Goal: Information Seeking & Learning: Learn about a topic

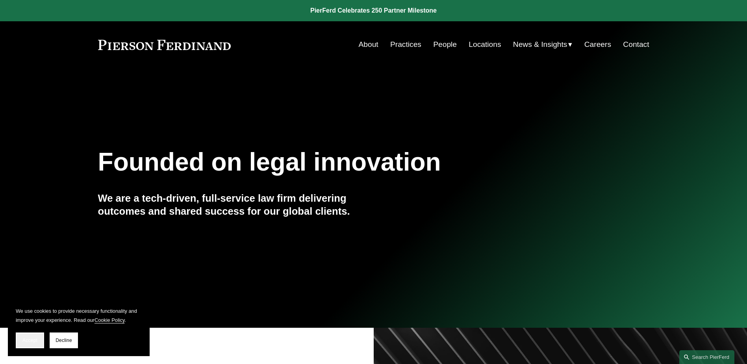
click at [22, 339] on span "Accept" at bounding box center [29, 340] width 15 height 6
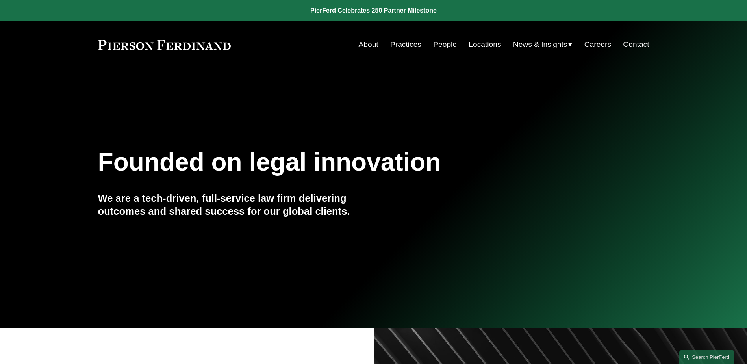
click at [486, 44] on link "Locations" at bounding box center [485, 44] width 32 height 15
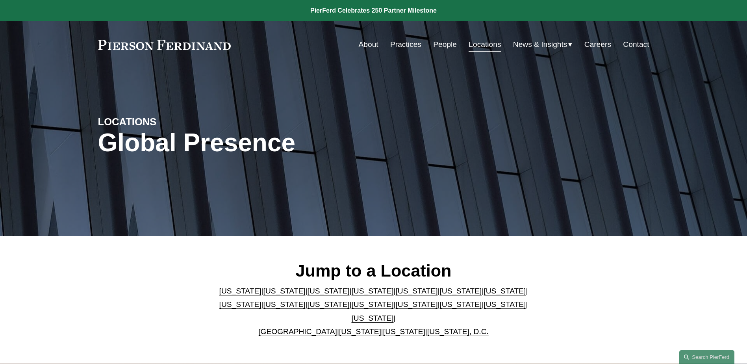
click at [421, 300] on p "Arizona | California | Colorado | Delaware | Florida | Georgia | Illinois | Mas…" at bounding box center [374, 311] width 322 height 54
click at [439, 307] on link "[US_STATE]" at bounding box center [460, 304] width 42 height 8
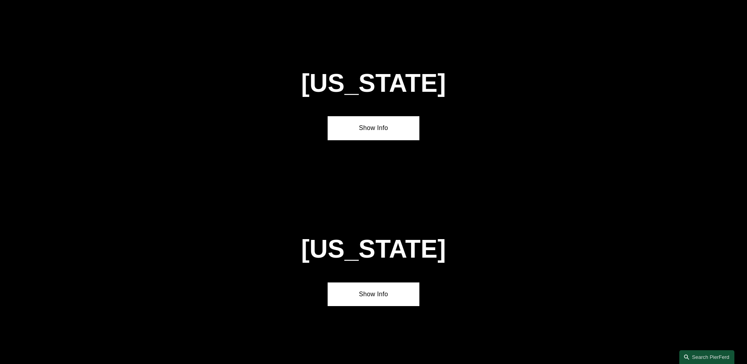
scroll to position [2348, 0]
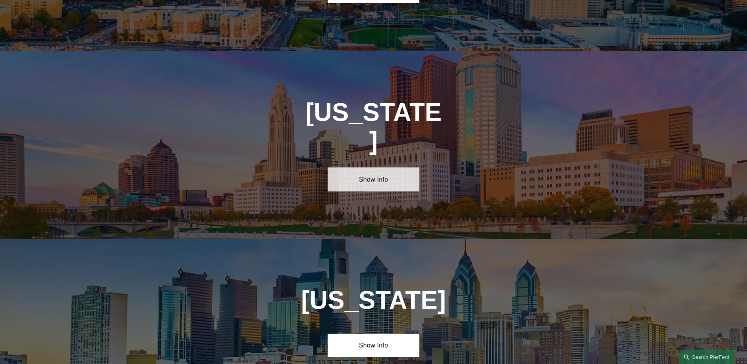
click at [396, 167] on link "Show Info" at bounding box center [374, 179] width 92 height 24
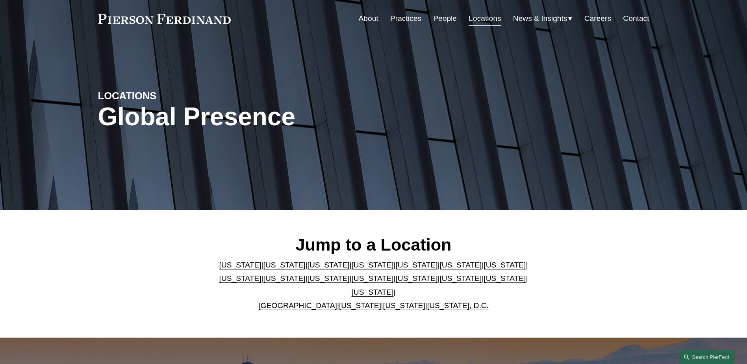
scroll to position [0, 0]
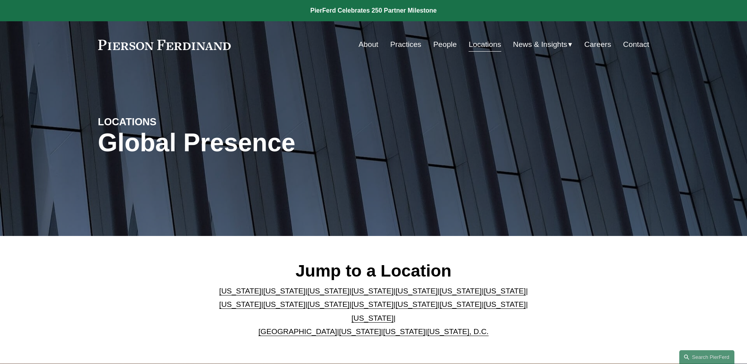
click at [436, 44] on link "People" at bounding box center [445, 44] width 24 height 15
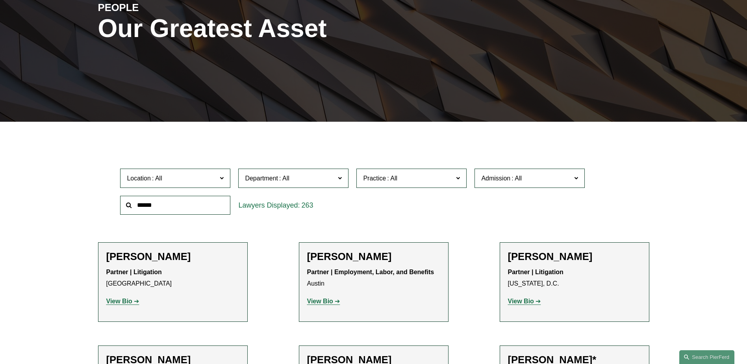
scroll to position [118, 0]
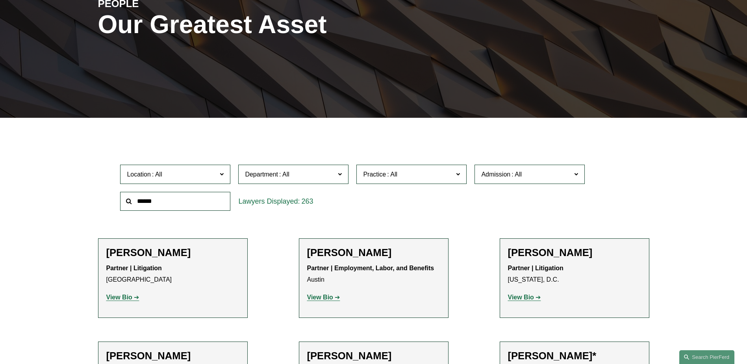
click at [176, 169] on label "Location" at bounding box center [175, 174] width 110 height 19
click at [0, 0] on link "Cleveland" at bounding box center [0, 0] width 0 height 0
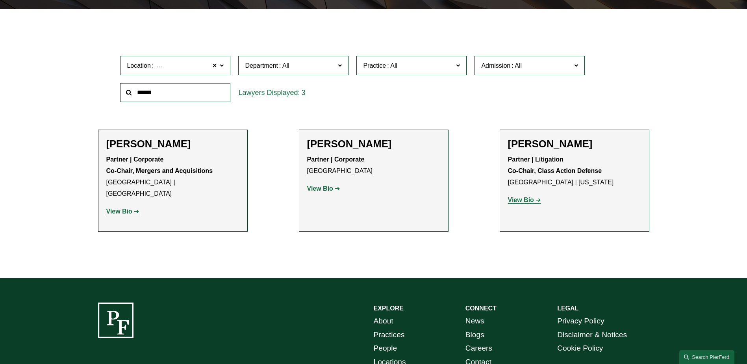
scroll to position [236, 0]
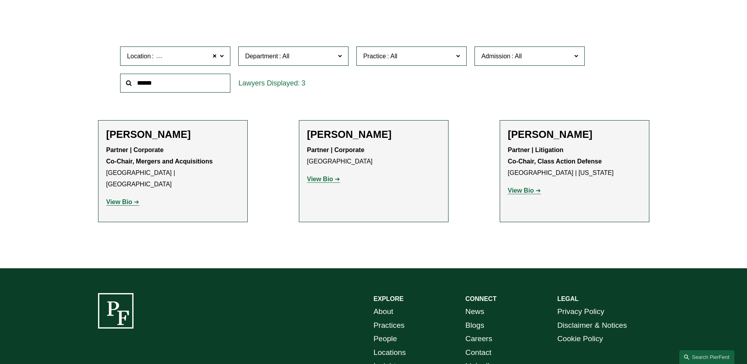
click at [334, 180] on link "View Bio" at bounding box center [323, 179] width 33 height 7
click at [527, 194] on strong "View Bio" at bounding box center [521, 190] width 26 height 7
click at [214, 58] on span at bounding box center [214, 56] width 5 height 10
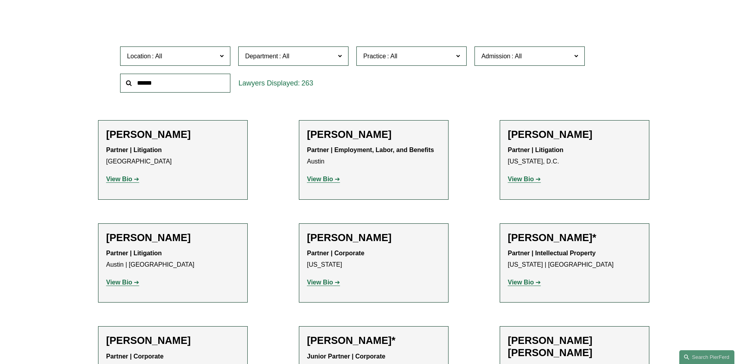
click at [222, 57] on span at bounding box center [222, 55] width 4 height 10
click at [0, 0] on link "Columbus" at bounding box center [0, 0] width 0 height 0
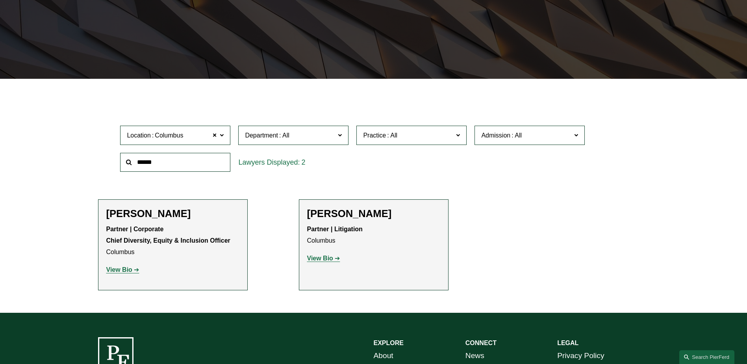
click at [324, 261] on strong "View Bio" at bounding box center [320, 258] width 26 height 7
click at [132, 269] on strong "View Bio" at bounding box center [119, 269] width 26 height 7
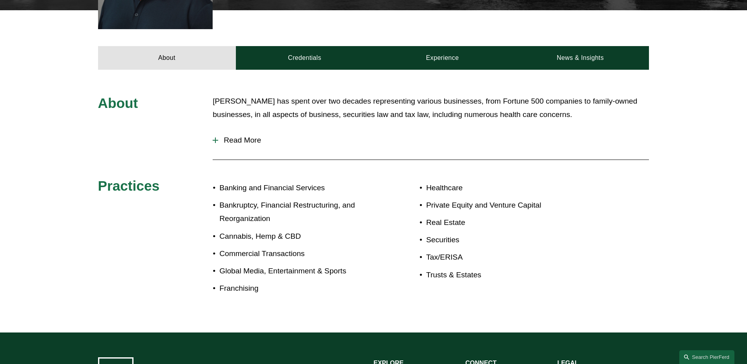
scroll to position [315, 0]
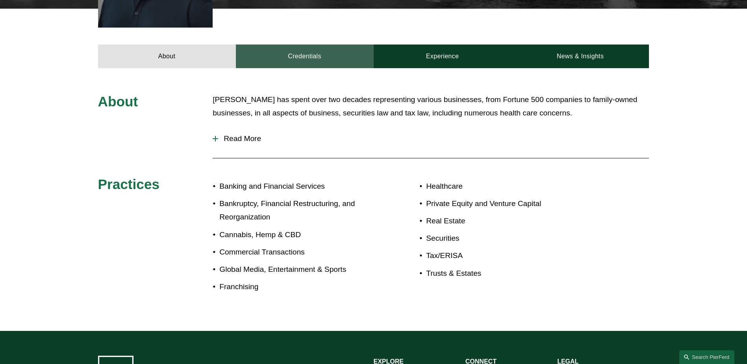
click at [307, 55] on link "Credentials" at bounding box center [305, 56] width 138 height 24
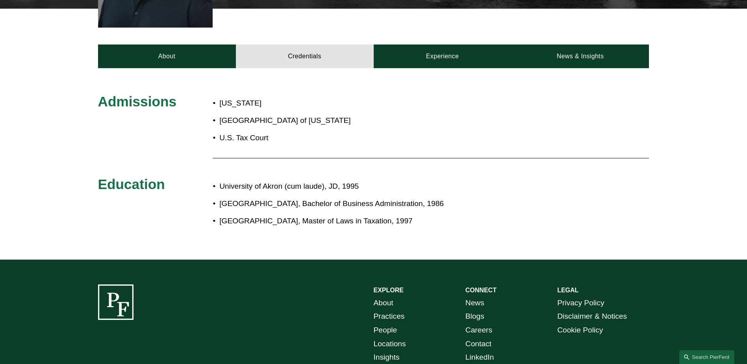
click at [469, 35] on div "About Credentials Experience News & Insights" at bounding box center [373, 38] width 747 height 59
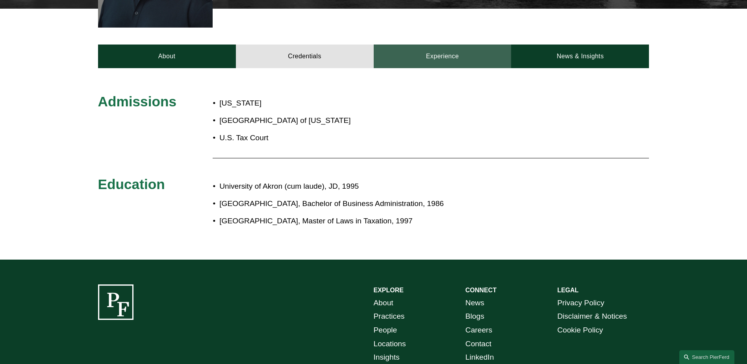
click at [456, 46] on link "Experience" at bounding box center [443, 56] width 138 height 24
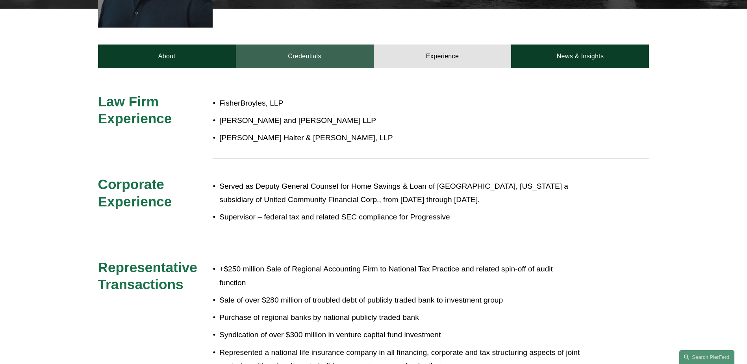
click at [298, 57] on link "Credentials" at bounding box center [305, 56] width 138 height 24
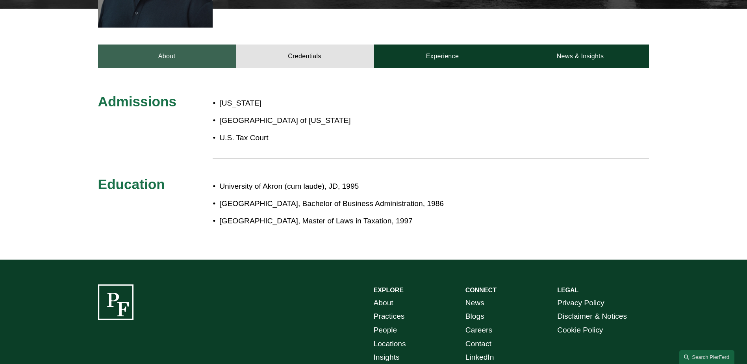
click at [137, 49] on link "About" at bounding box center [167, 56] width 138 height 24
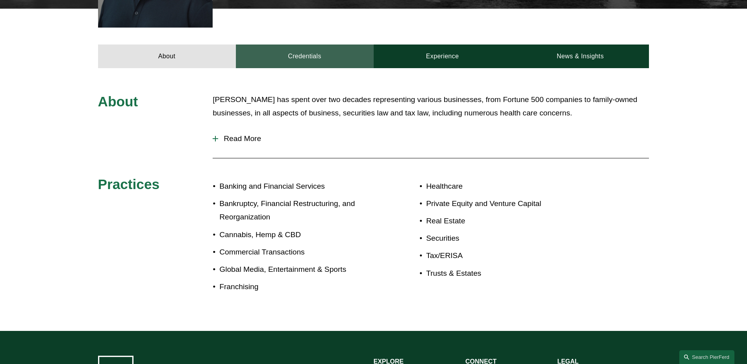
click at [282, 53] on link "Credentials" at bounding box center [305, 56] width 138 height 24
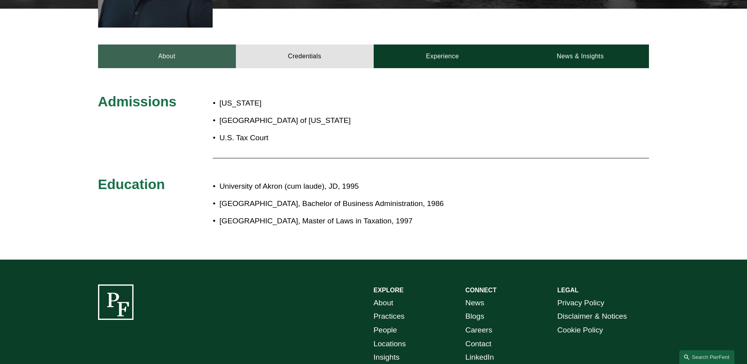
click at [196, 52] on link "About" at bounding box center [167, 56] width 138 height 24
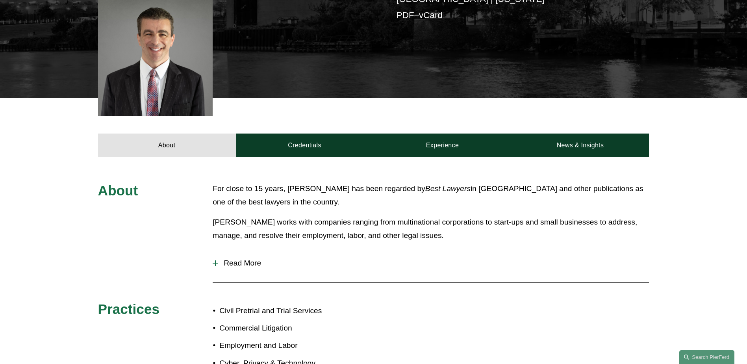
scroll to position [236, 0]
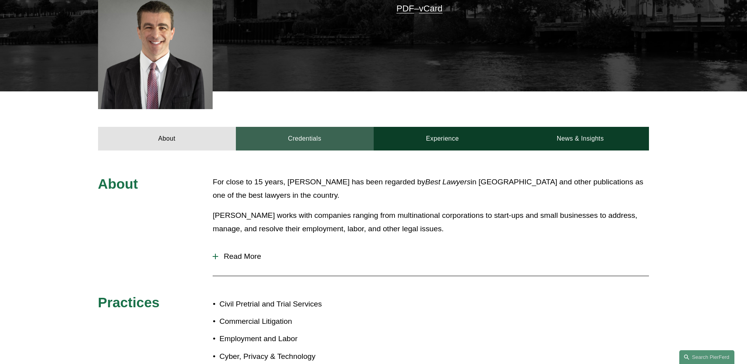
click at [316, 145] on link "Credentials" at bounding box center [305, 139] width 138 height 24
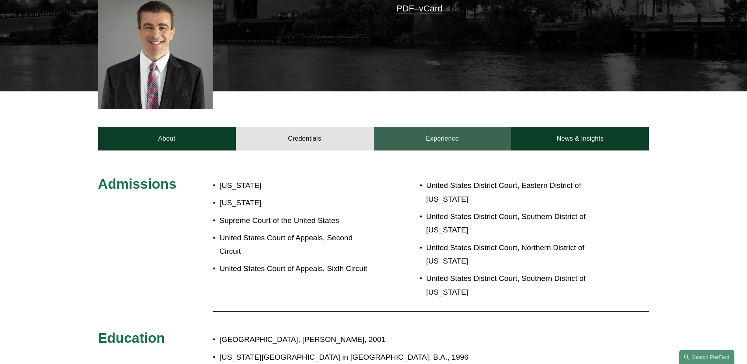
click at [398, 146] on link "Experience" at bounding box center [443, 139] width 138 height 24
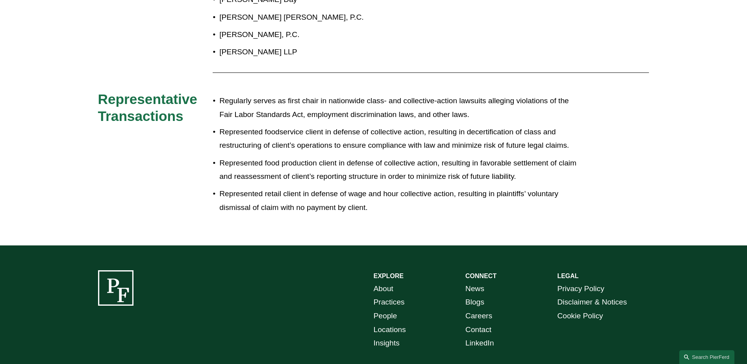
scroll to position [226, 0]
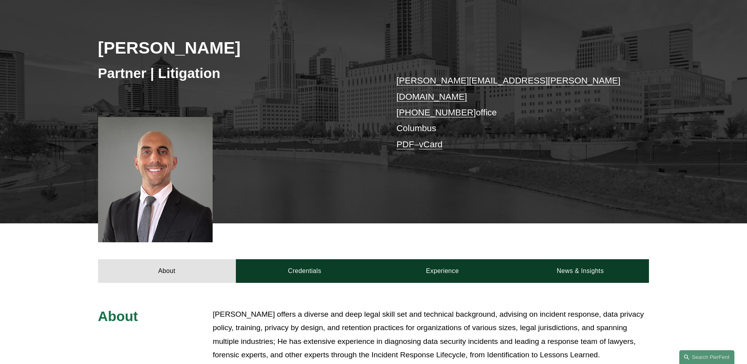
scroll to position [236, 0]
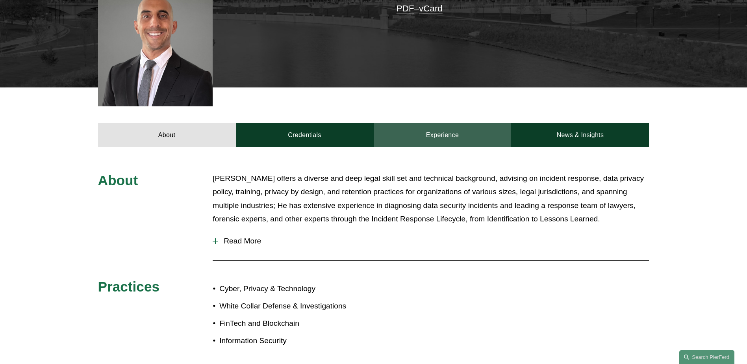
click at [448, 130] on link "Experience" at bounding box center [443, 135] width 138 height 24
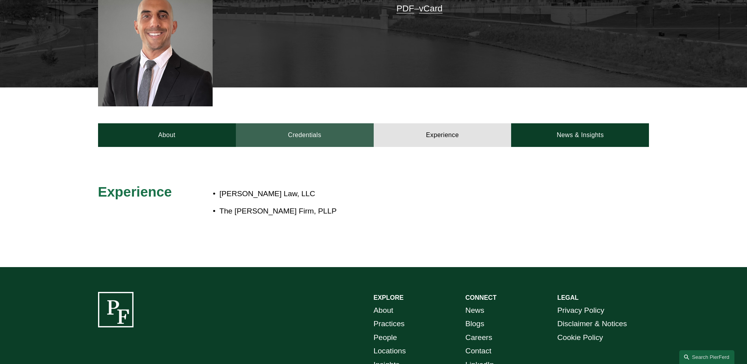
click at [282, 130] on link "Credentials" at bounding box center [305, 135] width 138 height 24
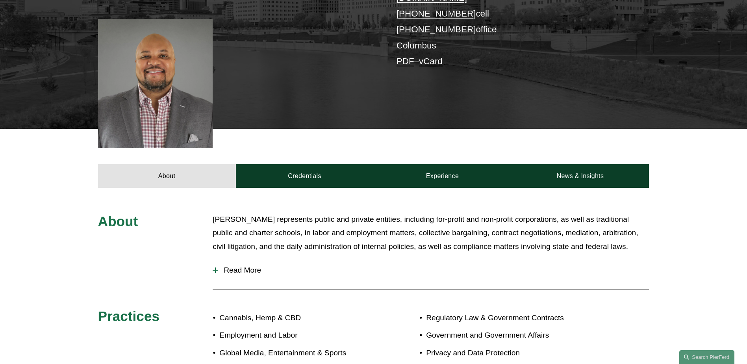
scroll to position [236, 0]
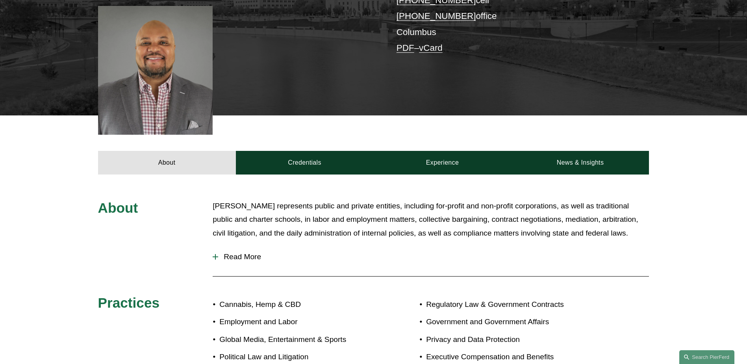
click at [483, 124] on div "About Credentials Experience News & Insights" at bounding box center [373, 144] width 747 height 59
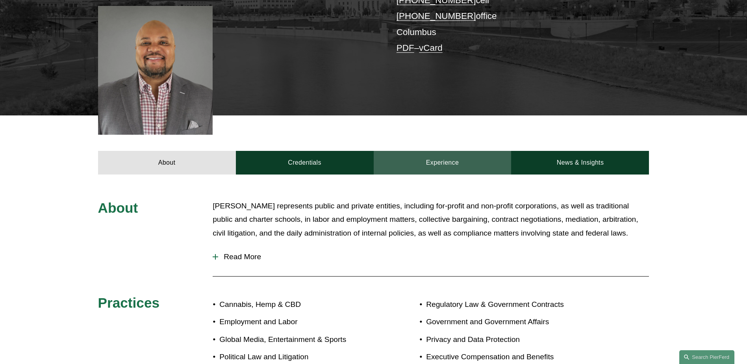
click at [454, 151] on link "Experience" at bounding box center [443, 163] width 138 height 24
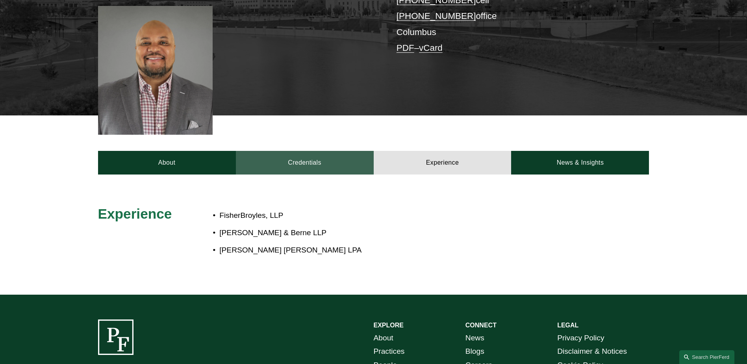
click at [338, 151] on link "Credentials" at bounding box center [305, 163] width 138 height 24
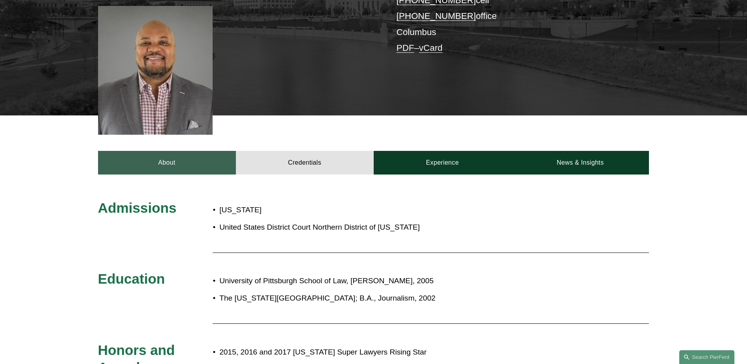
click at [163, 152] on link "About" at bounding box center [167, 163] width 138 height 24
